Goal: Task Accomplishment & Management: Complete application form

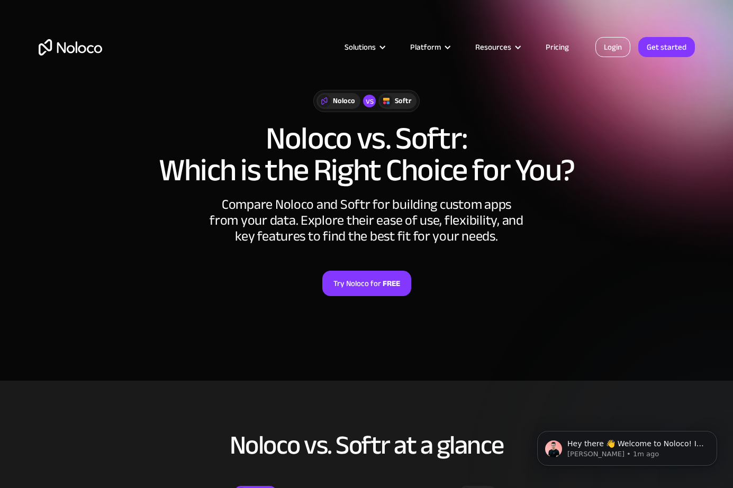
click at [610, 48] on link "Login" at bounding box center [612, 47] width 35 height 20
click at [0, 0] on link "Get started" at bounding box center [0, 0] width 0 height 0
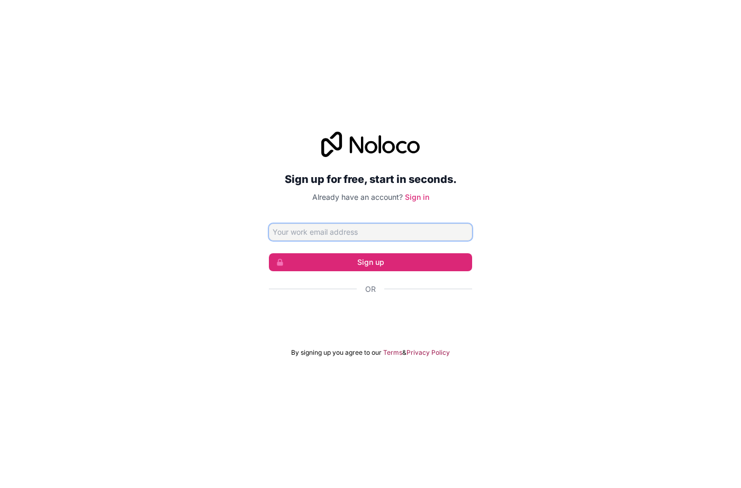
click at [351, 233] on input "Email address" at bounding box center [370, 232] width 203 height 17
type input "phoolkalimanjhi1212@gmail.com"
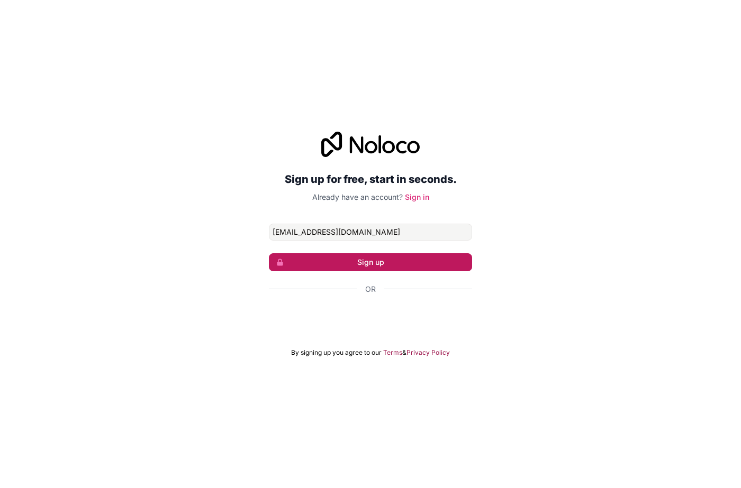
click at [367, 264] on button "Sign up" at bounding box center [370, 262] width 203 height 18
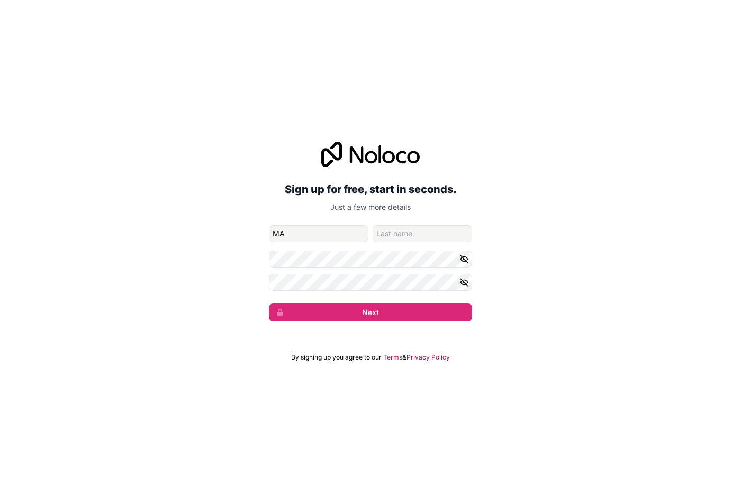
type input "M"
type input "manish"
type input "manjhi"
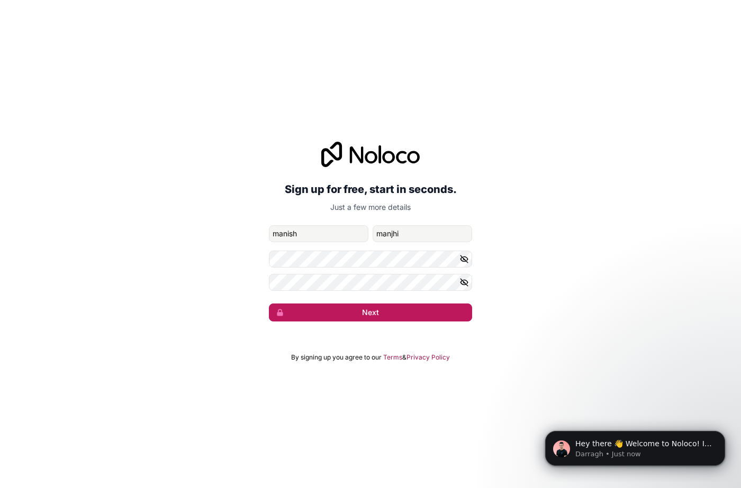
click at [357, 316] on button "Next" at bounding box center [370, 313] width 203 height 18
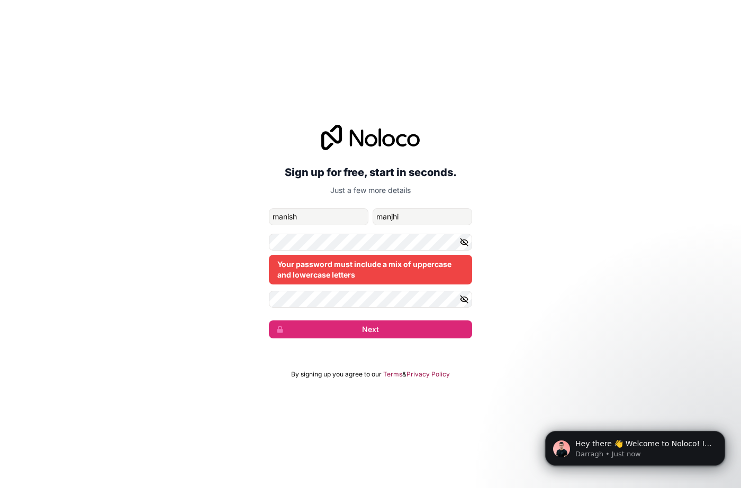
click at [463, 243] on icon "button" at bounding box center [464, 243] width 10 height 10
click at [461, 296] on icon "button" at bounding box center [464, 300] width 10 height 10
click at [338, 325] on button "Next" at bounding box center [370, 330] width 203 height 18
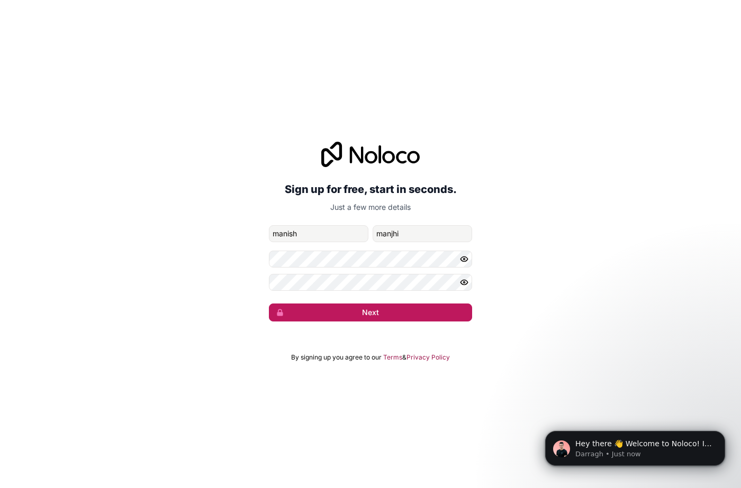
click at [338, 316] on button "Next" at bounding box center [370, 313] width 203 height 18
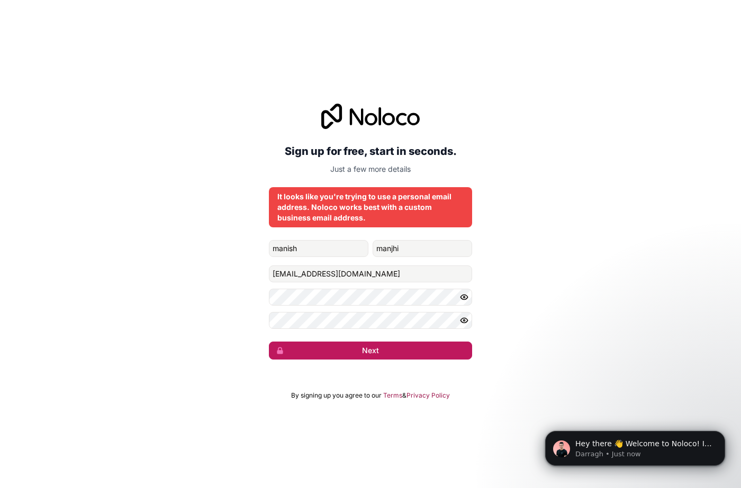
click at [365, 348] on button "Next" at bounding box center [370, 351] width 203 height 18
